Goal: Transaction & Acquisition: Download file/media

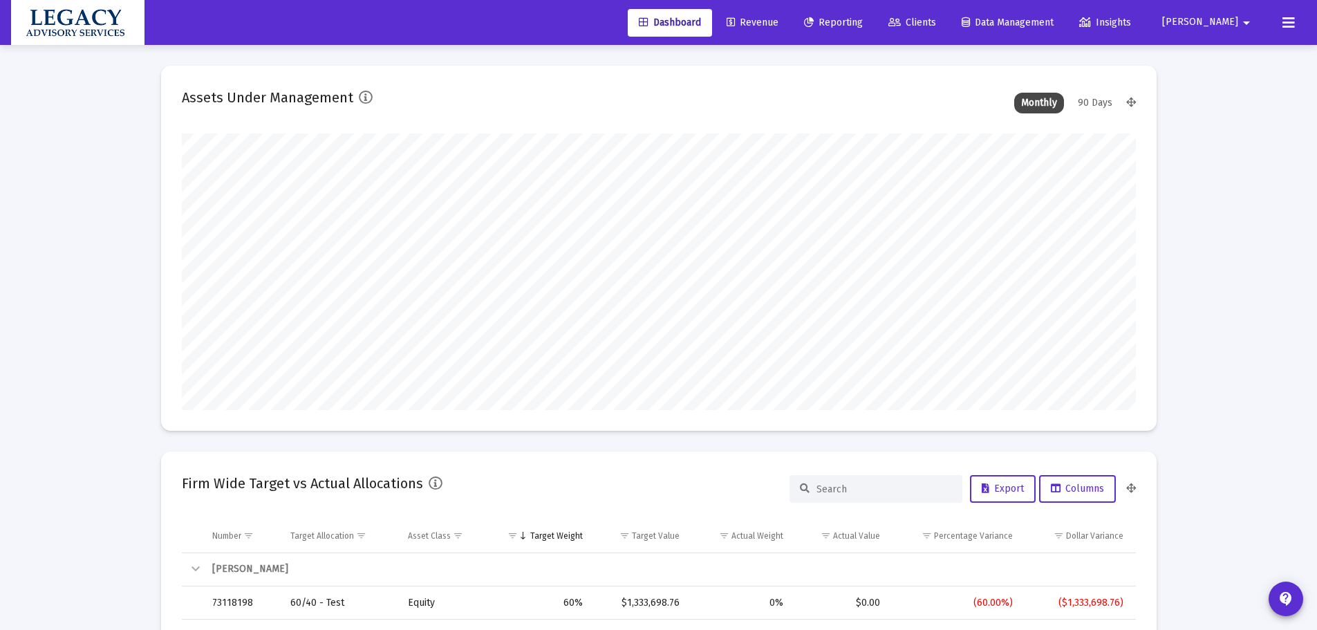
scroll to position [277, 514]
drag, startPoint x: 967, startPoint y: 17, endPoint x: 968, endPoint y: 28, distance: 10.5
click at [936, 17] on span "Clients" at bounding box center [913, 23] width 48 height 12
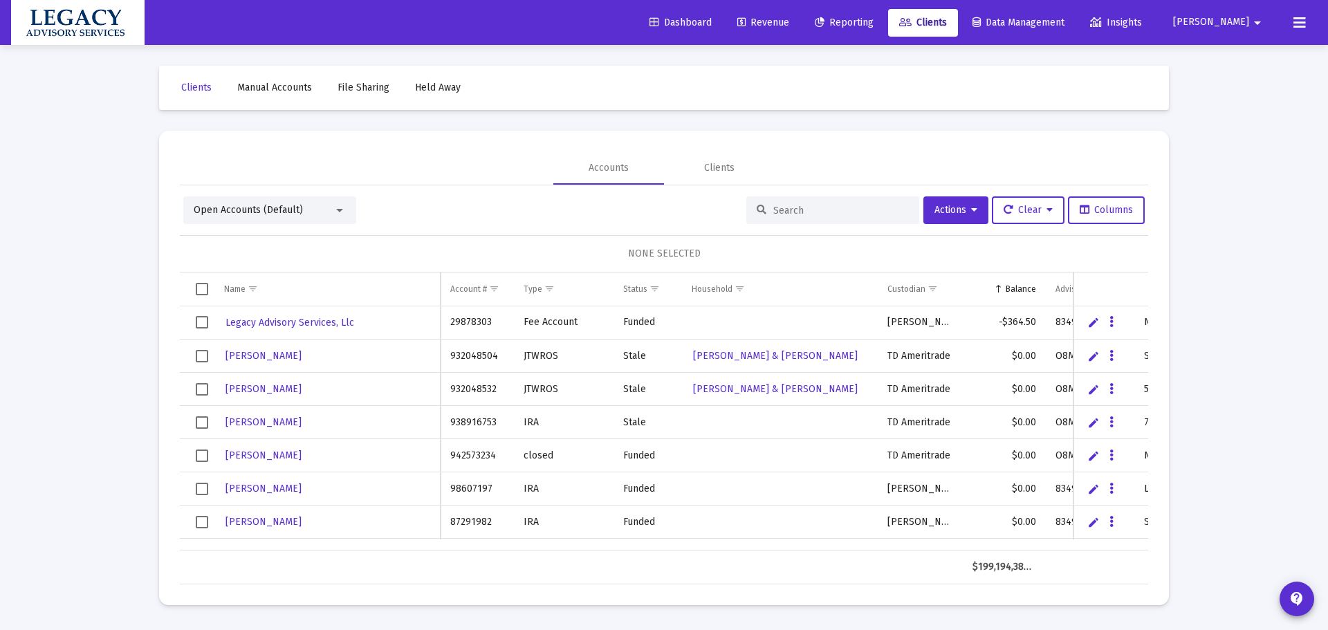
click at [805, 212] on input at bounding box center [841, 211] width 136 height 12
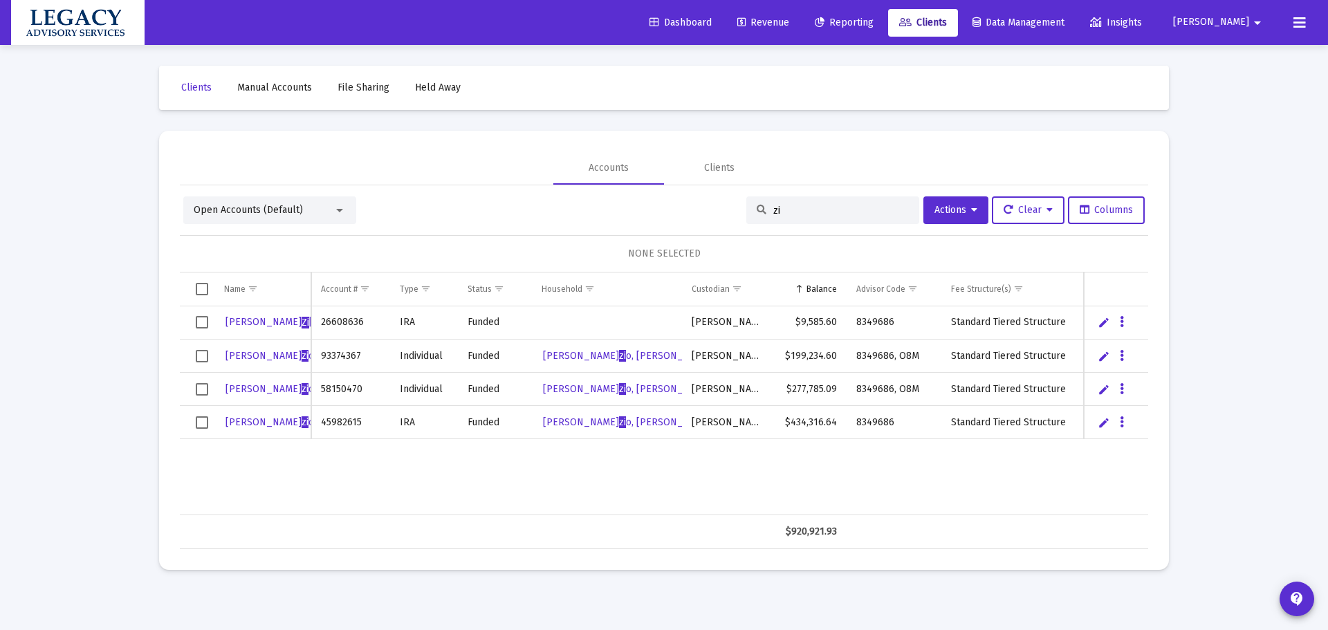
type input "zi"
click at [84, 456] on div "Loading... Clients Manual Accounts File Sharing Held Away Accounts Clients Open…" at bounding box center [664, 315] width 1328 height 630
drag, startPoint x: 37, startPoint y: 388, endPoint x: 87, endPoint y: 386, distance: 50.5
click at [37, 387] on div "Loading... Clients Manual Accounts File Sharing Held Away Accounts Clients Open…" at bounding box center [664, 315] width 1328 height 630
click at [350, 516] on td "Data grid" at bounding box center [350, 531] width 79 height 33
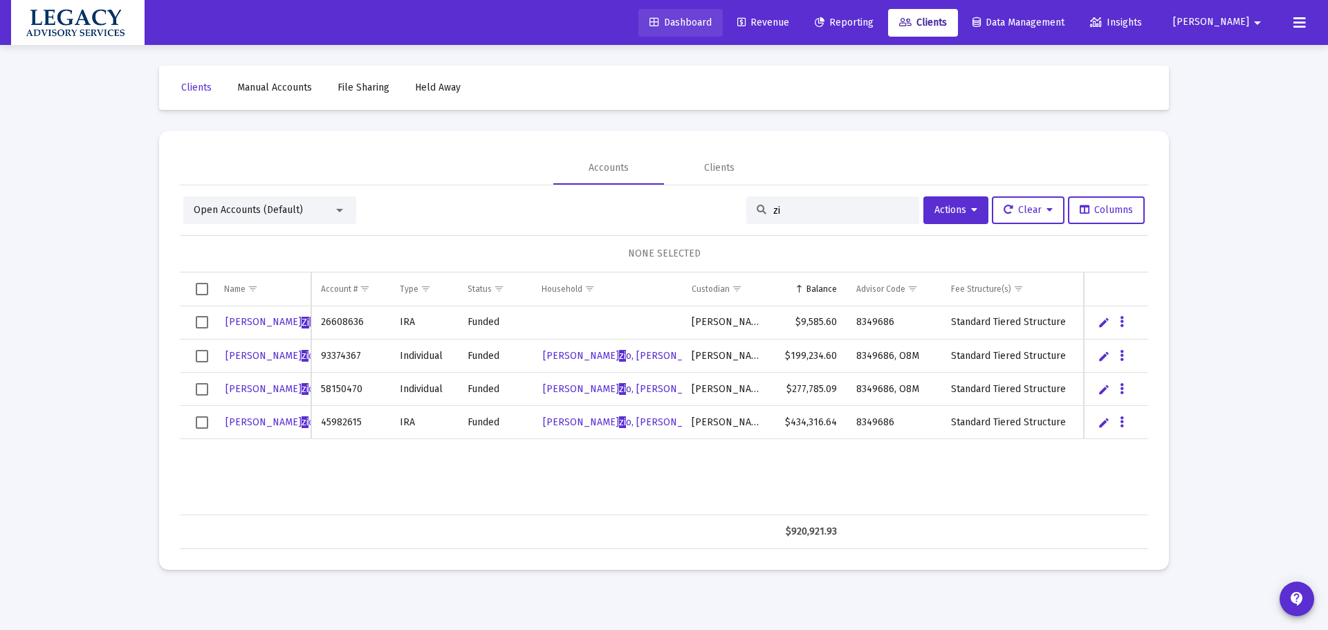
drag, startPoint x: 728, startPoint y: 20, endPoint x: 797, endPoint y: 25, distance: 70.0
click at [712, 20] on span "Dashboard" at bounding box center [680, 23] width 62 height 12
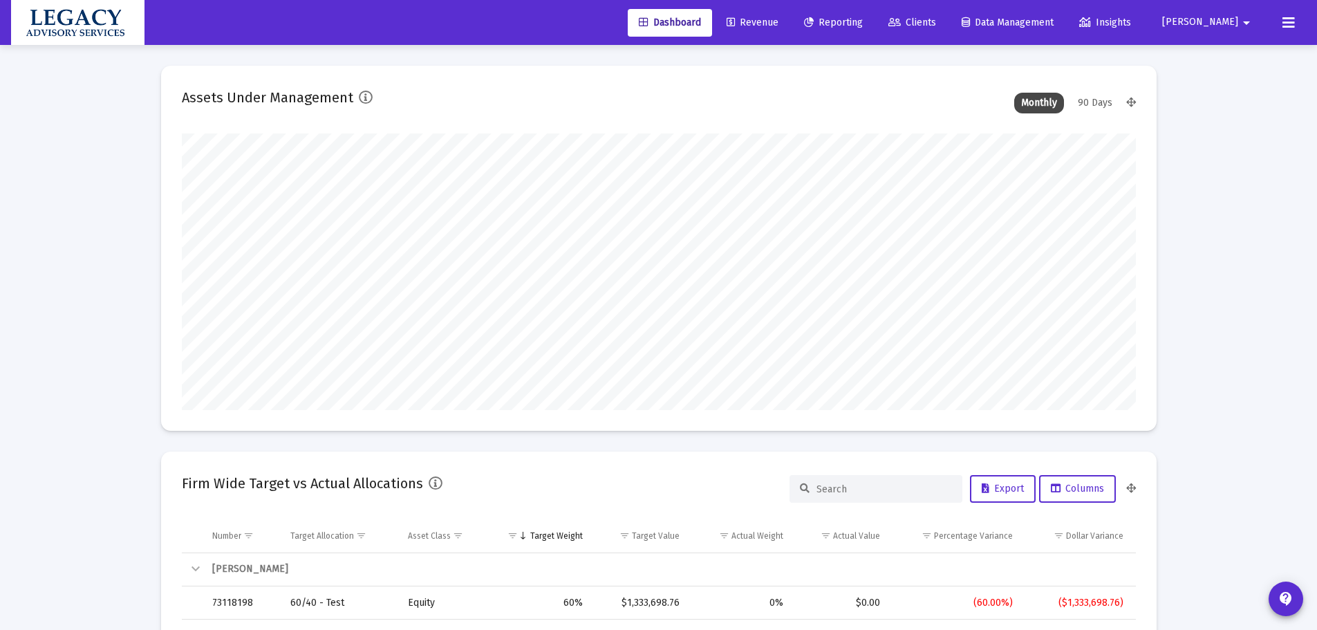
scroll to position [277, 446]
click at [779, 18] on span "Revenue" at bounding box center [753, 23] width 52 height 12
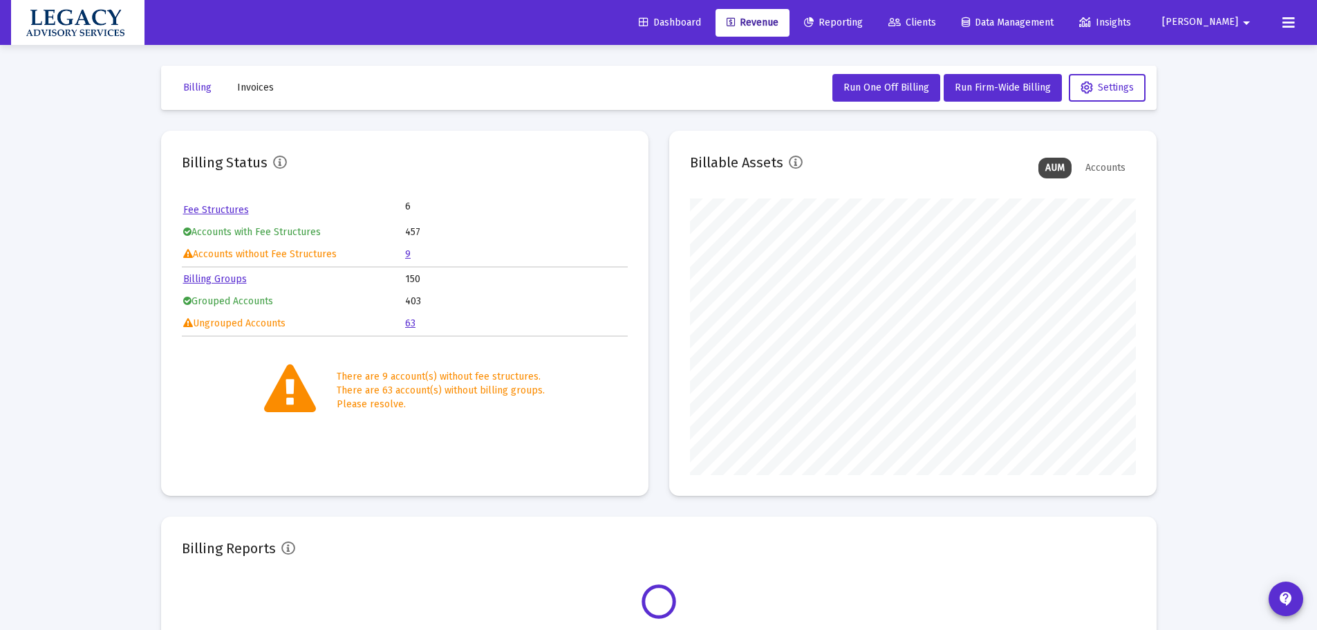
drag, startPoint x: 408, startPoint y: 254, endPoint x: 315, endPoint y: 282, distance: 96.7
click at [408, 254] on link "9" at bounding box center [408, 254] width 6 height 12
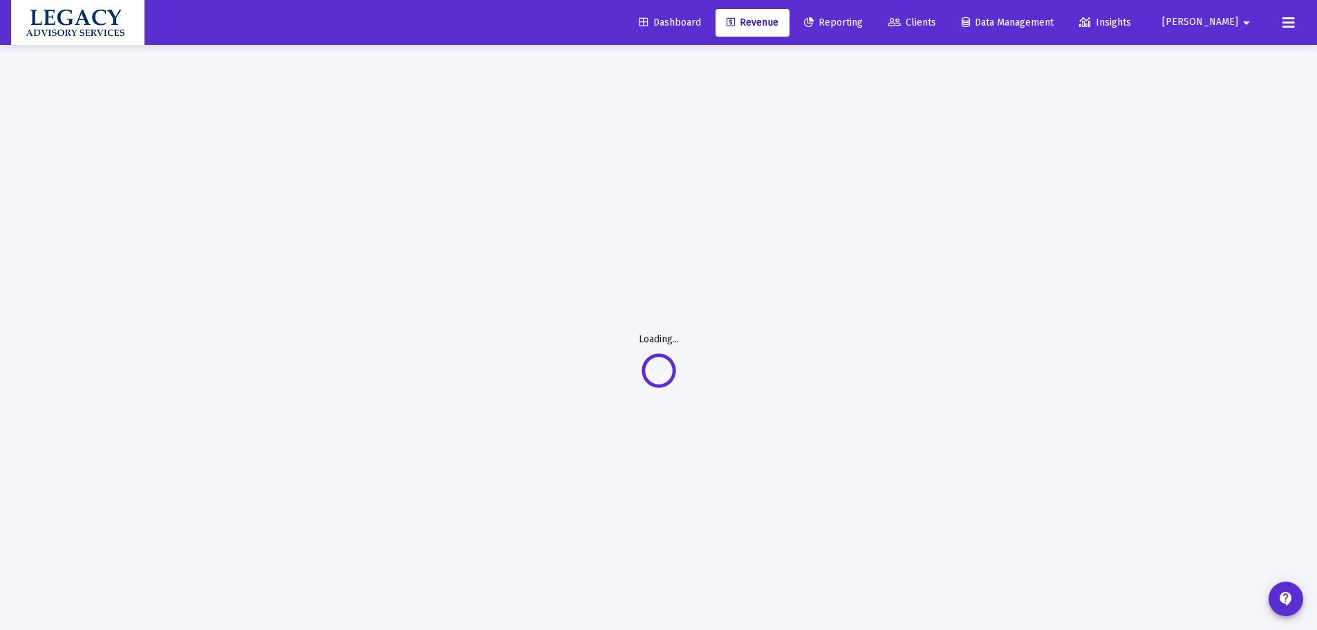
click at [863, 17] on span "Reporting" at bounding box center [833, 23] width 59 height 12
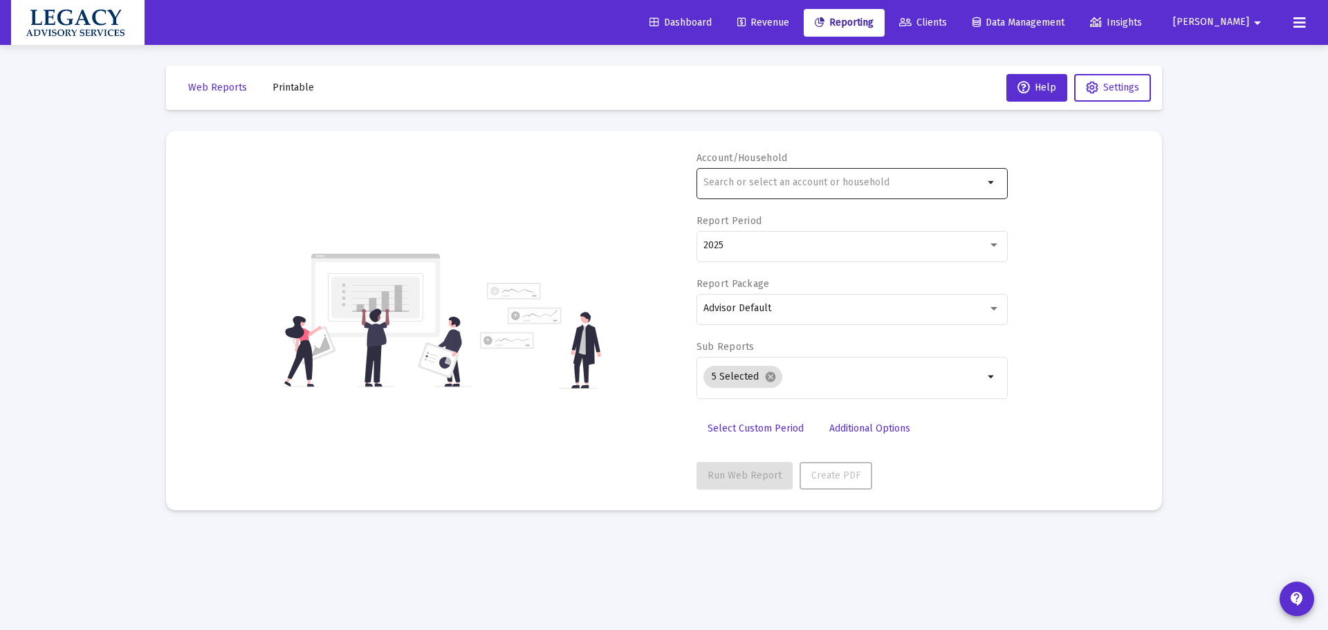
click at [815, 185] on input "text" at bounding box center [843, 182] width 280 height 11
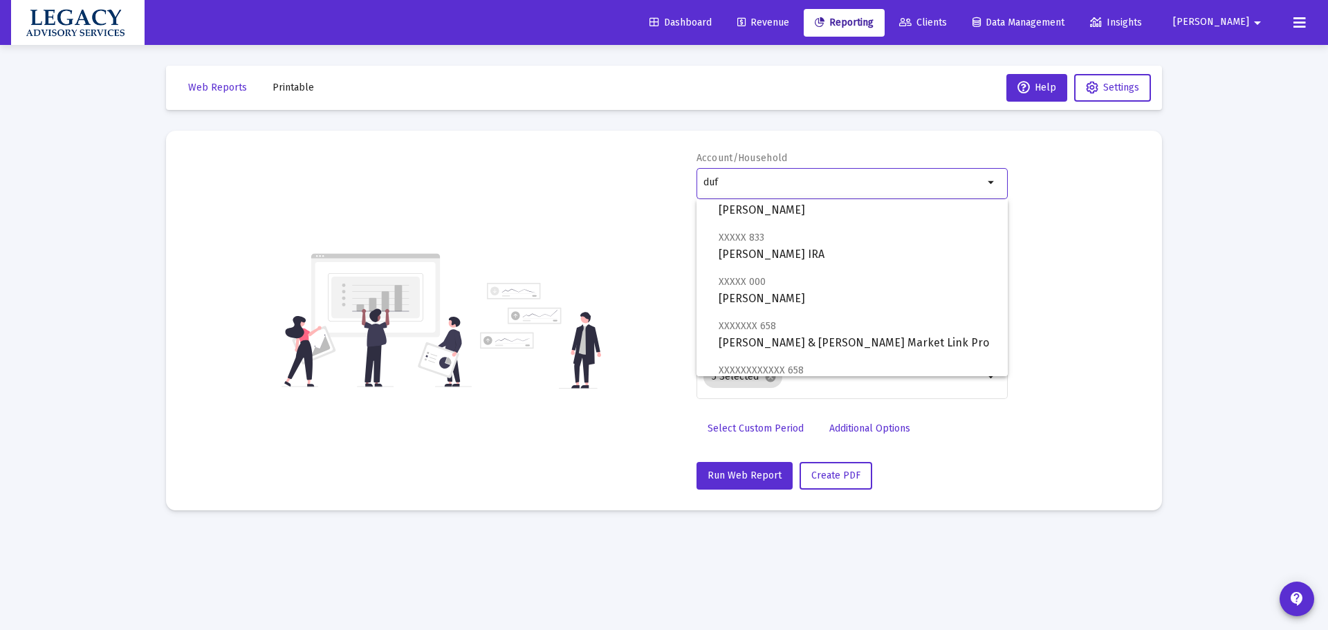
scroll to position [321, 0]
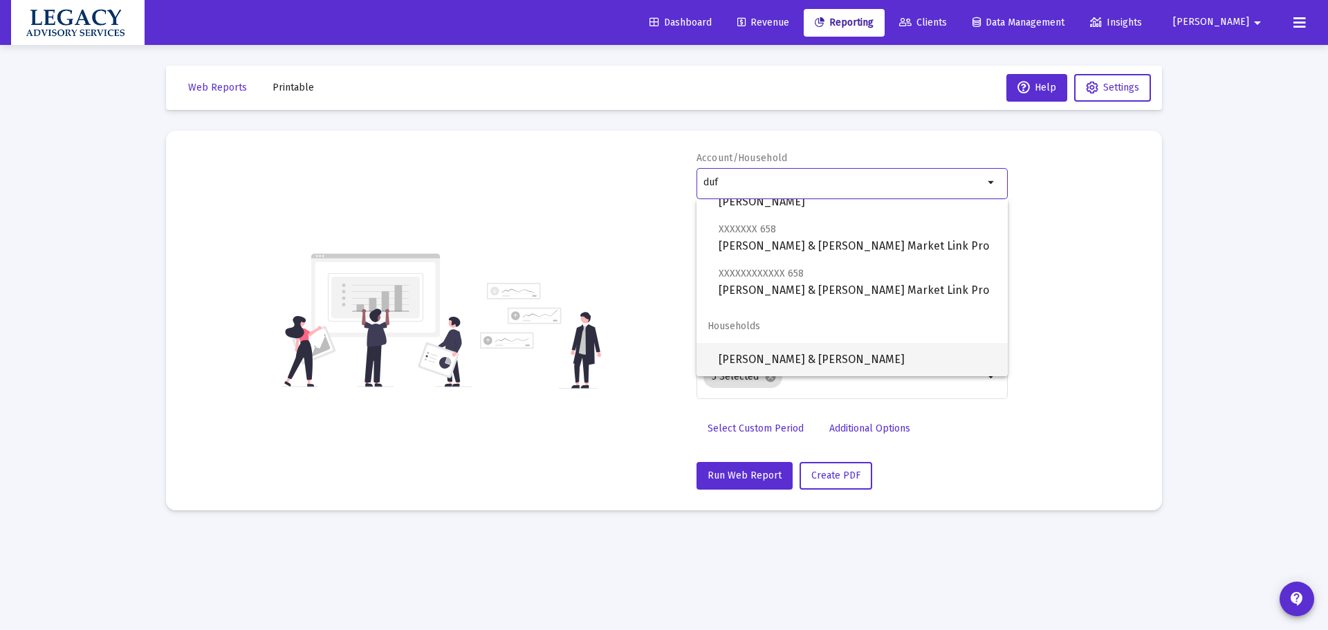
click at [869, 354] on span "[PERSON_NAME] & [PERSON_NAME]" at bounding box center [858, 359] width 278 height 33
type input "[PERSON_NAME] & [PERSON_NAME]"
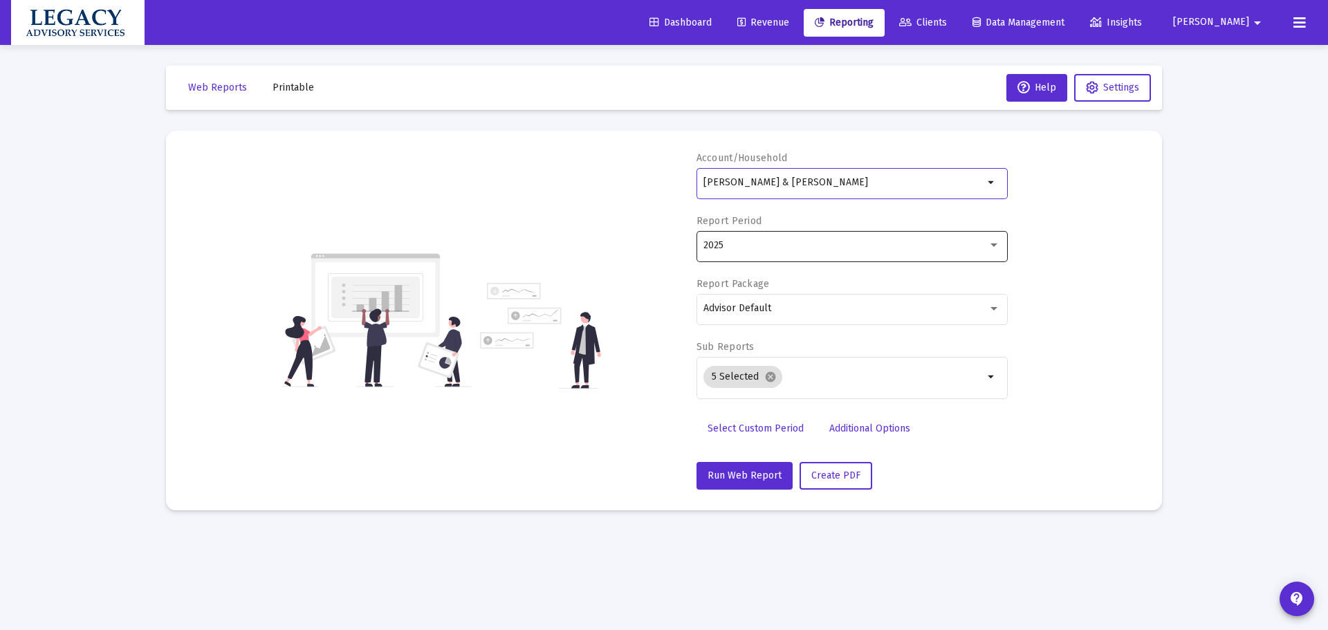
click at [880, 237] on div "2025" at bounding box center [851, 245] width 297 height 34
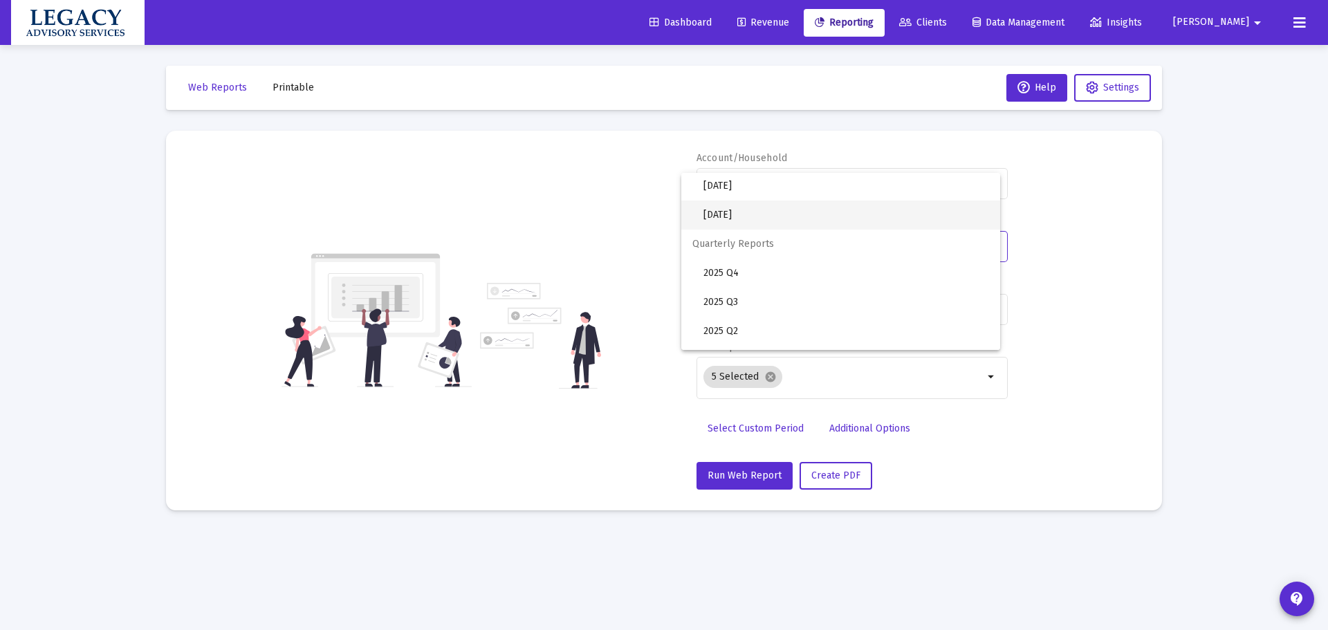
scroll to position [462, 0]
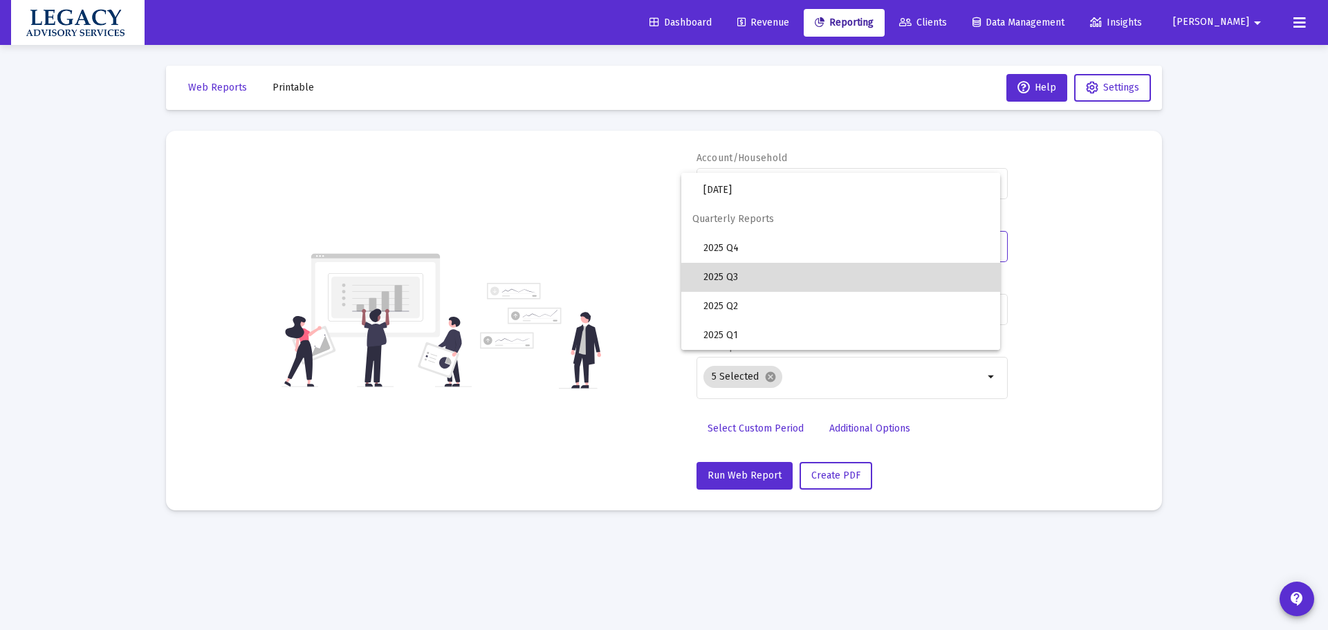
click at [861, 280] on span "2025 Q3" at bounding box center [846, 277] width 286 height 29
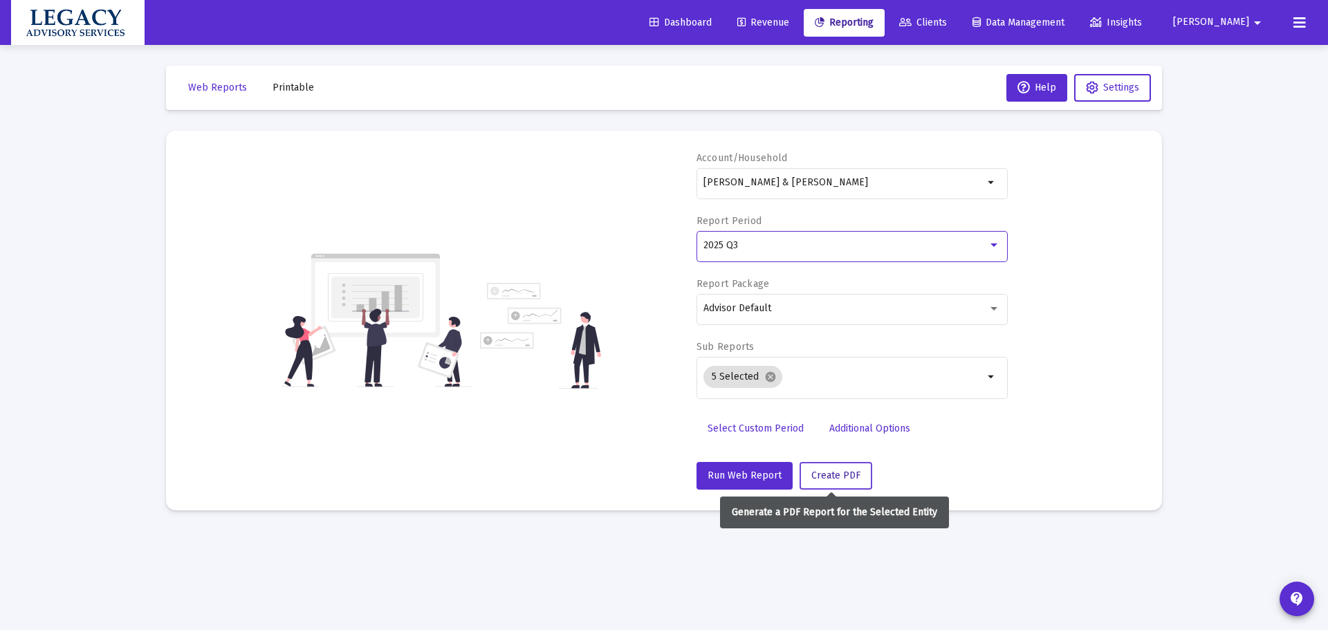
click at [842, 470] on span "Create PDF" at bounding box center [835, 476] width 49 height 12
click at [288, 82] on span "Printable" at bounding box center [292, 88] width 41 height 12
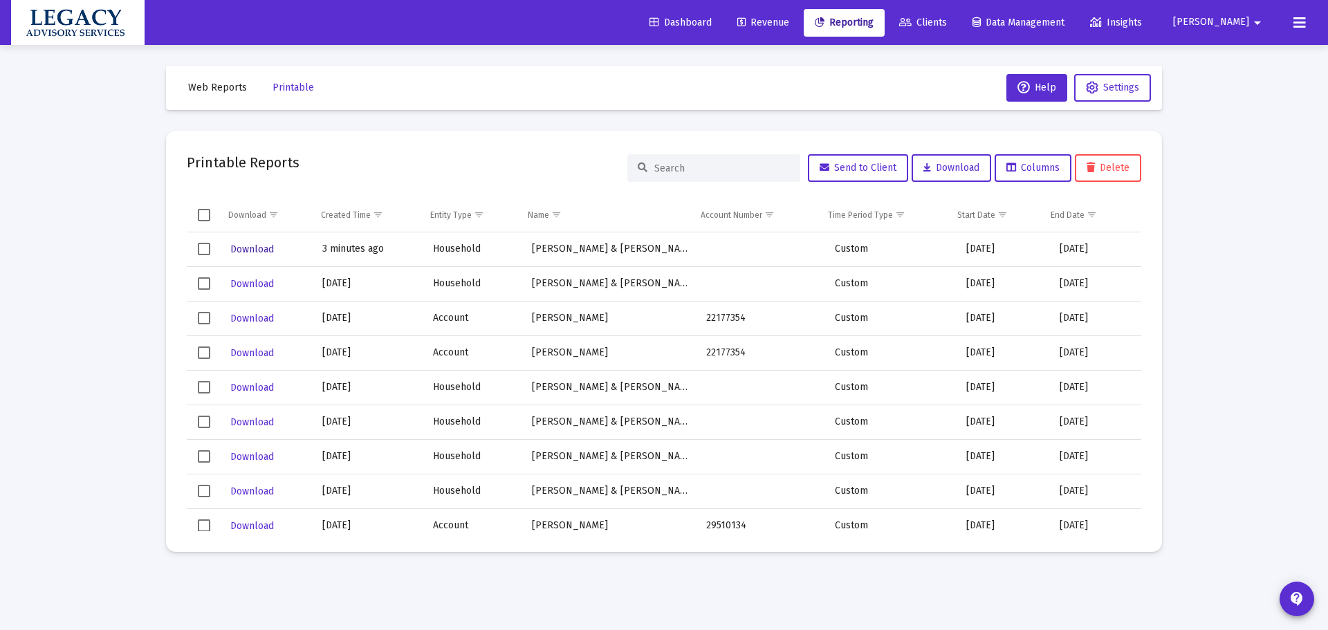
click at [251, 248] on span "Download" at bounding box center [252, 249] width 44 height 12
